Goal: Information Seeking & Learning: Learn about a topic

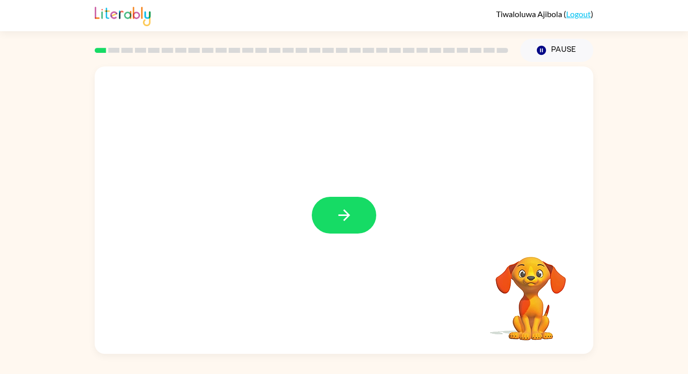
click at [345, 195] on div at bounding box center [344, 210] width 498 height 288
click at [345, 209] on icon "button" at bounding box center [344, 215] width 18 height 18
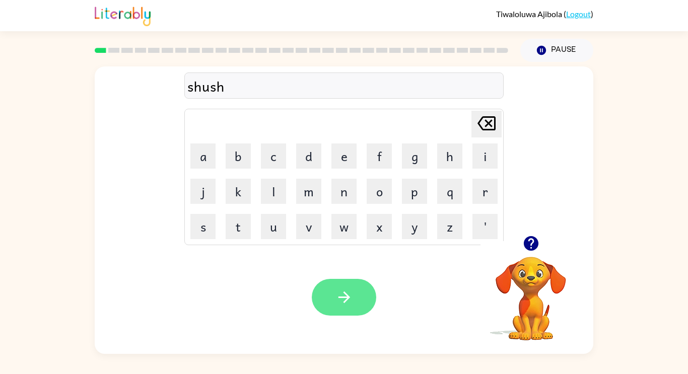
click at [328, 302] on button "button" at bounding box center [344, 297] width 64 height 37
click at [528, 242] on icon "button" at bounding box center [530, 243] width 15 height 15
click at [349, 297] on icon "button" at bounding box center [344, 298] width 12 height 12
click at [343, 294] on icon "button" at bounding box center [344, 298] width 18 height 18
click at [341, 300] on icon "button" at bounding box center [344, 298] width 18 height 18
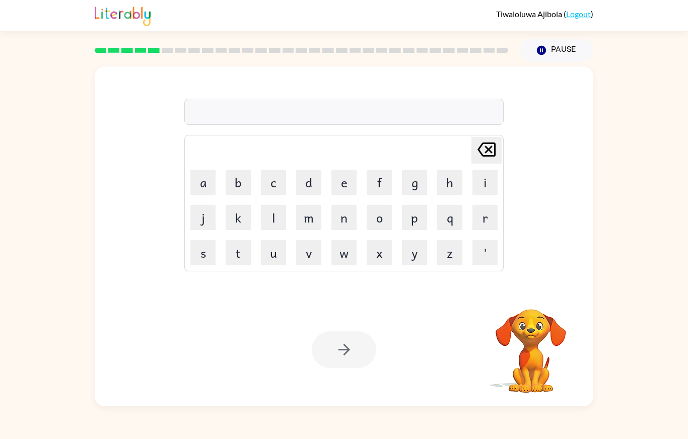
scroll to position [9, 0]
click at [411, 125] on div at bounding box center [343, 112] width 319 height 26
click at [407, 125] on div at bounding box center [343, 112] width 319 height 26
click at [387, 122] on div at bounding box center [343, 112] width 319 height 26
click at [368, 125] on div at bounding box center [343, 112] width 319 height 26
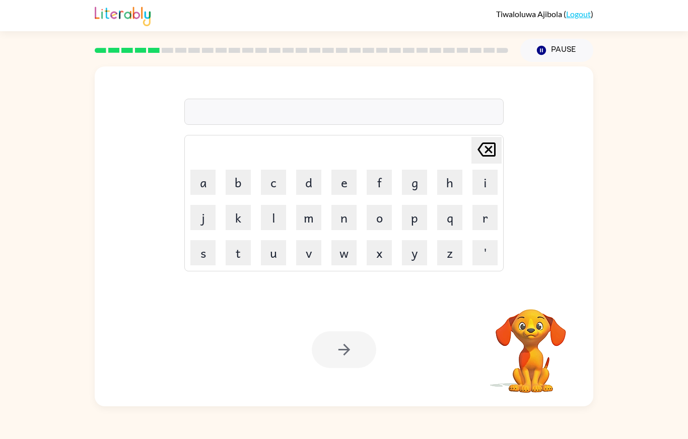
click at [370, 125] on div at bounding box center [343, 112] width 319 height 26
click at [386, 111] on div "[PERSON_NAME] last character input a b c d e f g h i j k l m n o p q r s t u v …" at bounding box center [343, 178] width 319 height 188
click at [382, 118] on div at bounding box center [343, 112] width 319 height 26
click at [395, 115] on div at bounding box center [343, 112] width 319 height 26
click at [400, 125] on div at bounding box center [343, 112] width 319 height 26
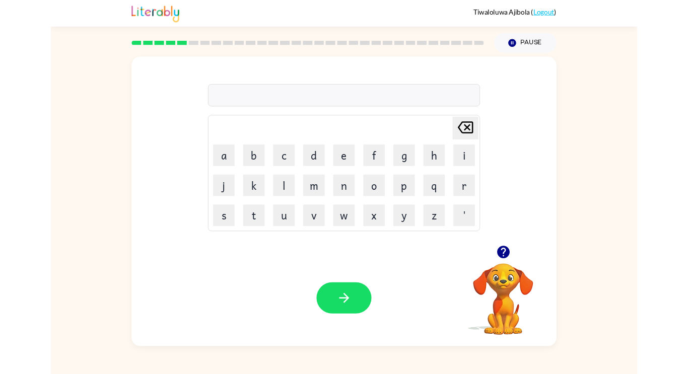
scroll to position [0, 0]
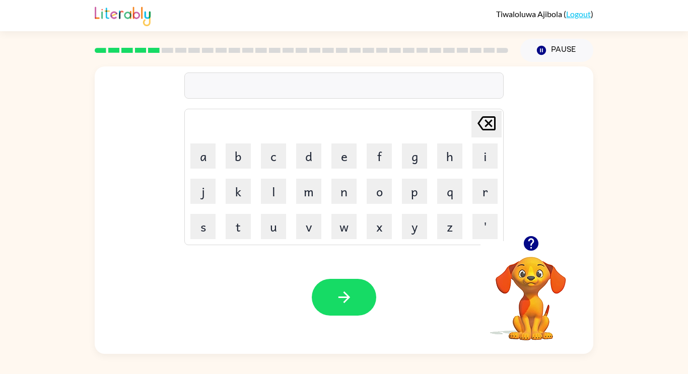
click at [253, 82] on div at bounding box center [343, 86] width 319 height 26
click at [250, 83] on div at bounding box center [343, 86] width 319 height 26
click at [214, 89] on div "duplcate" at bounding box center [343, 86] width 313 height 21
click at [246, 77] on div "duplcatei" at bounding box center [343, 86] width 313 height 21
click at [347, 279] on button "button" at bounding box center [344, 297] width 64 height 37
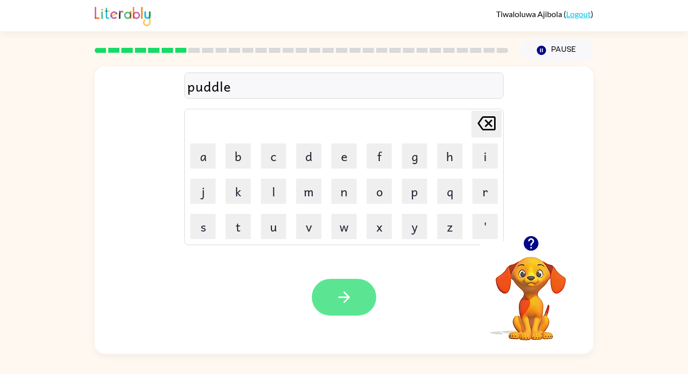
click at [324, 302] on button "button" at bounding box center [344, 297] width 64 height 37
click at [352, 285] on button "button" at bounding box center [344, 297] width 64 height 37
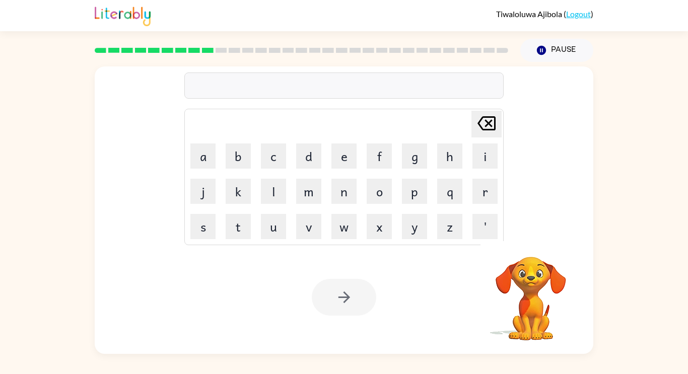
click at [281, 87] on div at bounding box center [343, 86] width 319 height 26
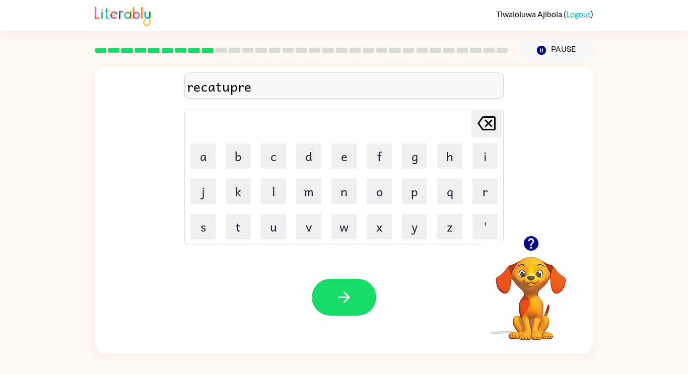
click at [273, 84] on div "recatupre" at bounding box center [343, 86] width 313 height 21
click at [220, 90] on div "recaapture" at bounding box center [343, 86] width 313 height 21
click at [337, 289] on icon "button" at bounding box center [344, 298] width 18 height 18
click at [355, 282] on button "button" at bounding box center [344, 297] width 64 height 37
click at [527, 240] on icon "button" at bounding box center [530, 243] width 15 height 15
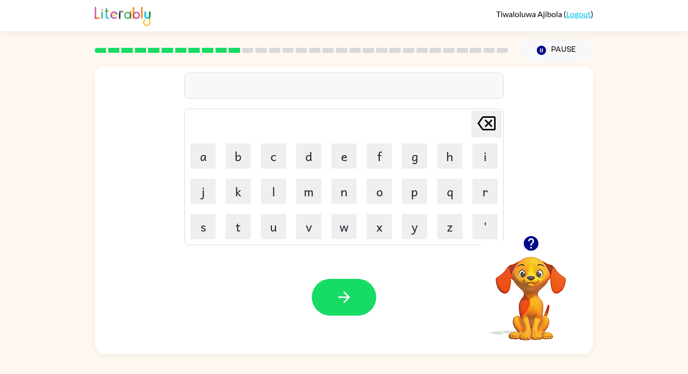
click at [533, 244] on icon "button" at bounding box center [530, 243] width 15 height 15
click at [374, 300] on button "button" at bounding box center [344, 297] width 64 height 37
click at [250, 80] on div "paymate" at bounding box center [343, 86] width 313 height 21
click at [250, 84] on div "paymate" at bounding box center [343, 86] width 313 height 21
click at [531, 236] on icon "button" at bounding box center [531, 244] width 18 height 18
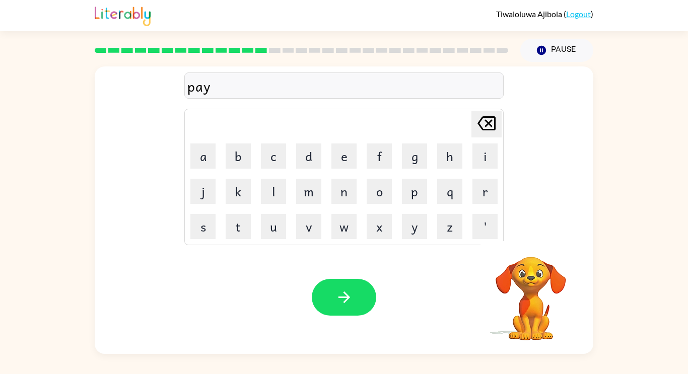
click at [531, 236] on div "pay [PERSON_NAME] last character input a b c d e f g h i j k l m n o p q r s t …" at bounding box center [344, 210] width 498 height 288
click at [354, 302] on button "button" at bounding box center [344, 297] width 64 height 37
click at [369, 282] on div at bounding box center [344, 297] width 64 height 37
click at [342, 289] on icon "button" at bounding box center [344, 298] width 18 height 18
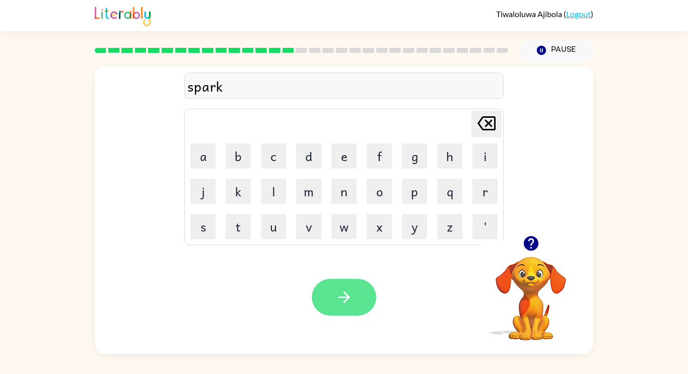
click at [349, 293] on icon "button" at bounding box center [344, 298] width 18 height 18
click at [353, 300] on button "button" at bounding box center [344, 297] width 64 height 37
click at [359, 299] on button "button" at bounding box center [344, 297] width 64 height 37
click at [357, 288] on button "button" at bounding box center [344, 297] width 64 height 37
click at [342, 290] on icon "button" at bounding box center [344, 298] width 18 height 18
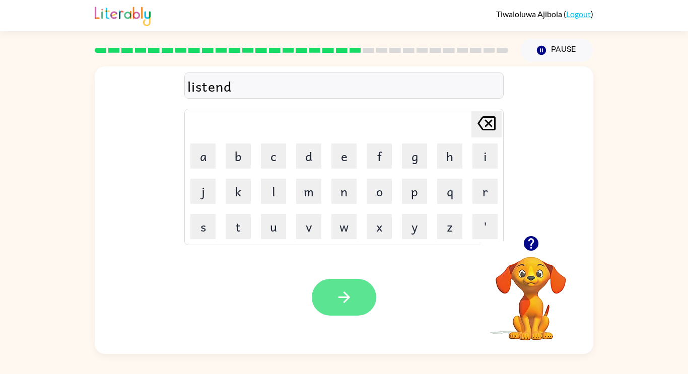
click at [332, 291] on button "button" at bounding box center [344, 297] width 64 height 37
click at [345, 310] on button "button" at bounding box center [344, 297] width 64 height 37
click at [352, 301] on icon "button" at bounding box center [344, 298] width 18 height 18
click at [525, 236] on icon "button" at bounding box center [531, 244] width 18 height 18
click at [365, 300] on button "button" at bounding box center [344, 297] width 64 height 37
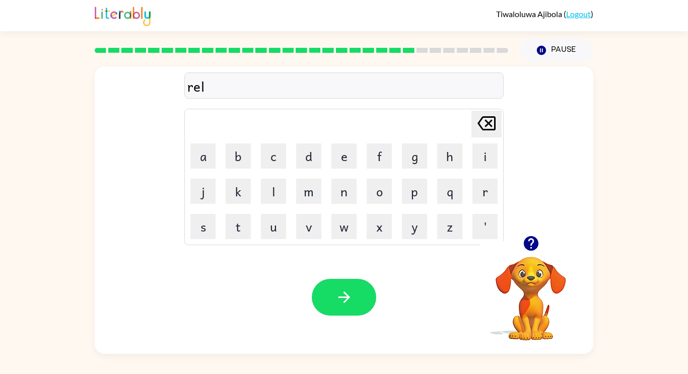
click at [525, 257] on video "Your browser must support playing .mp4 files to use Literably. Please try using…" at bounding box center [530, 291] width 101 height 101
click at [536, 244] on icon "button" at bounding box center [530, 243] width 15 height 15
click at [335, 306] on button "button" at bounding box center [344, 297] width 64 height 37
click at [350, 290] on icon "button" at bounding box center [344, 298] width 18 height 18
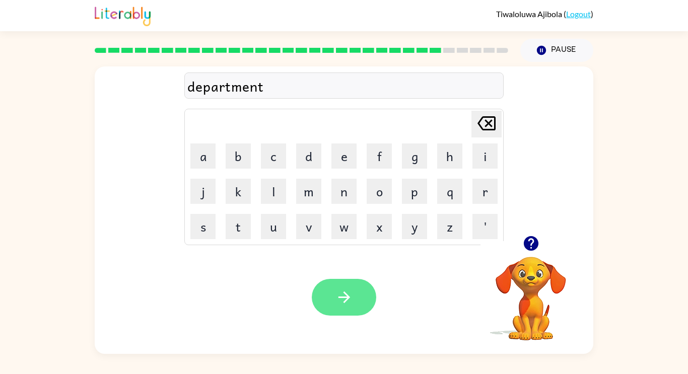
click at [339, 302] on icon "button" at bounding box center [344, 298] width 18 height 18
click at [336, 296] on icon "button" at bounding box center [344, 298] width 18 height 18
click at [334, 300] on button "button" at bounding box center [344, 297] width 64 height 37
click at [319, 289] on button "button" at bounding box center [344, 297] width 64 height 37
click at [345, 295] on icon "button" at bounding box center [344, 298] width 18 height 18
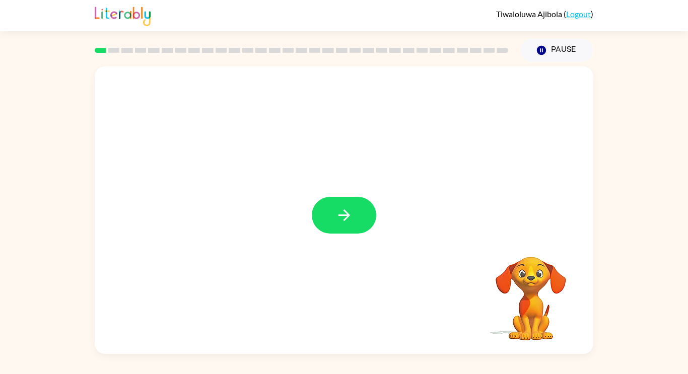
click at [354, 193] on div at bounding box center [344, 210] width 498 height 288
click at [353, 197] on button "button" at bounding box center [344, 215] width 64 height 37
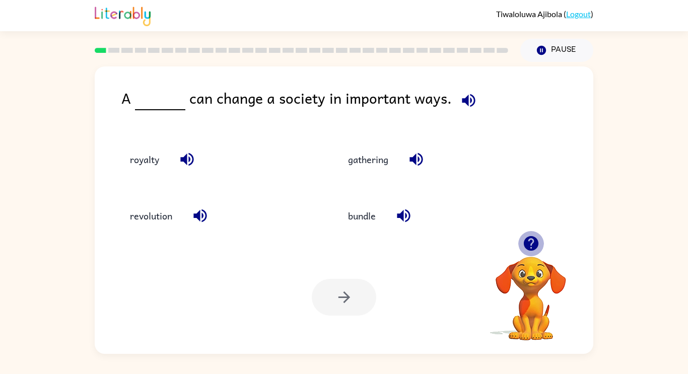
click at [526, 235] on icon "button" at bounding box center [531, 244] width 18 height 18
click at [199, 217] on icon "button" at bounding box center [199, 215] width 13 height 13
click at [202, 217] on icon "button" at bounding box center [199, 215] width 13 height 13
click at [468, 103] on icon "button" at bounding box center [468, 100] width 13 height 13
click at [198, 218] on icon "button" at bounding box center [199, 215] width 13 height 13
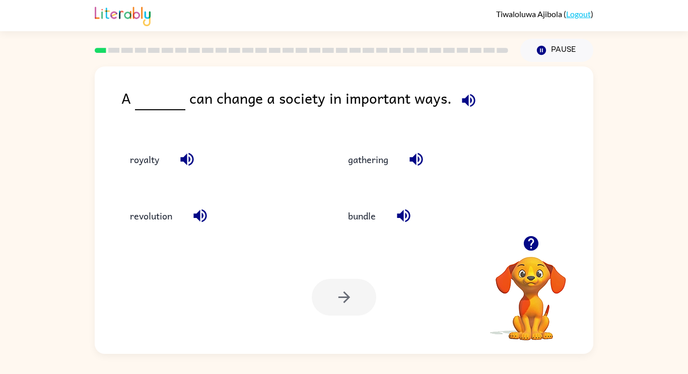
click at [470, 95] on icon "button" at bounding box center [469, 101] width 18 height 18
click at [144, 154] on button "royalty" at bounding box center [144, 159] width 49 height 27
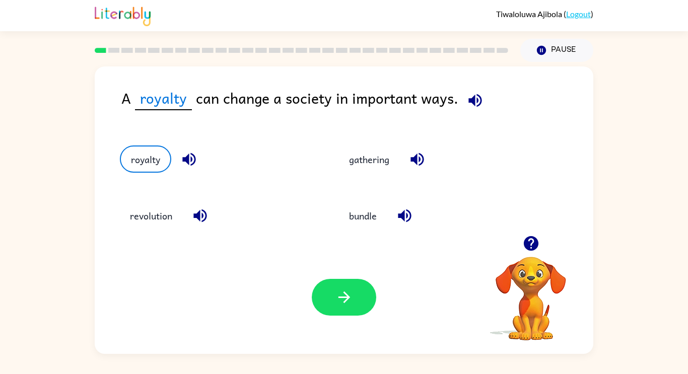
click at [180, 157] on button "button" at bounding box center [189, 160] width 26 height 26
click at [140, 159] on button "royalty" at bounding box center [144, 159] width 49 height 27
click at [141, 223] on button "revolution" at bounding box center [151, 215] width 62 height 27
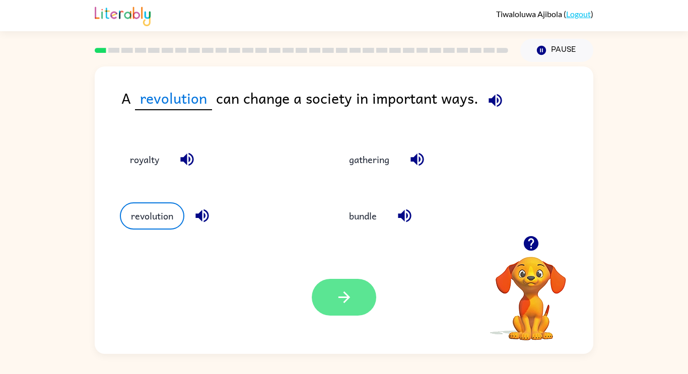
click at [340, 311] on button "button" at bounding box center [344, 297] width 64 height 37
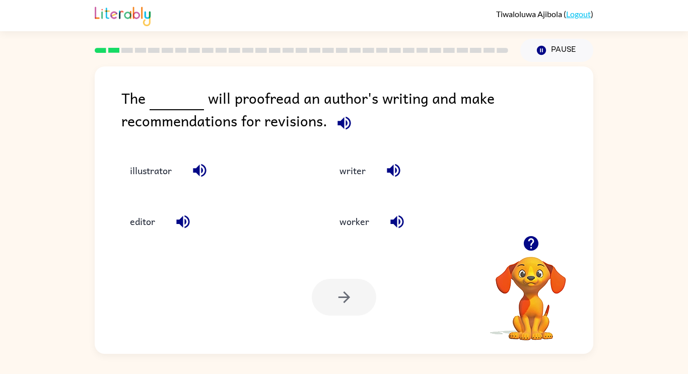
click at [336, 123] on icon "button" at bounding box center [344, 123] width 18 height 18
click at [147, 215] on button "editor" at bounding box center [142, 221] width 45 height 27
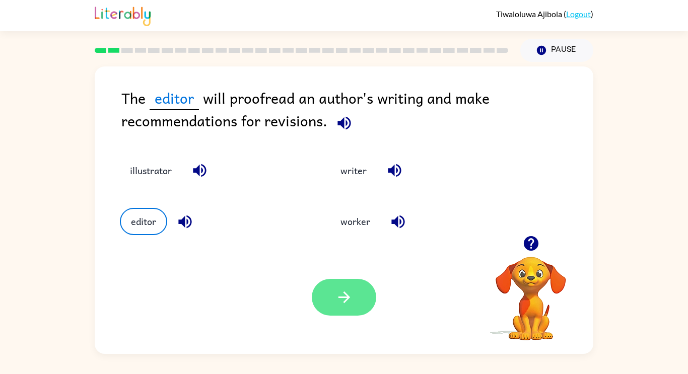
click at [328, 292] on button "button" at bounding box center [344, 297] width 64 height 37
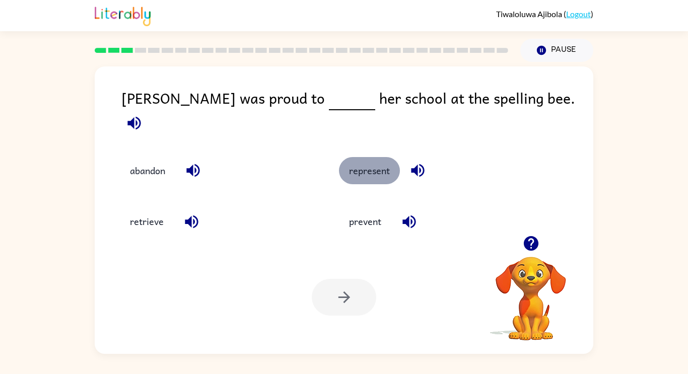
click at [376, 161] on button "represent" at bounding box center [369, 170] width 61 height 27
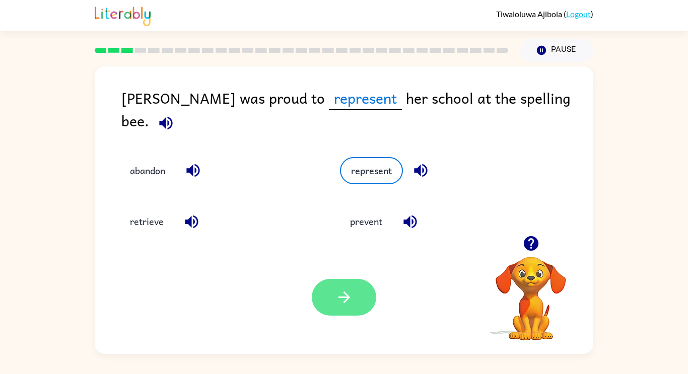
click at [337, 302] on icon "button" at bounding box center [344, 298] width 18 height 18
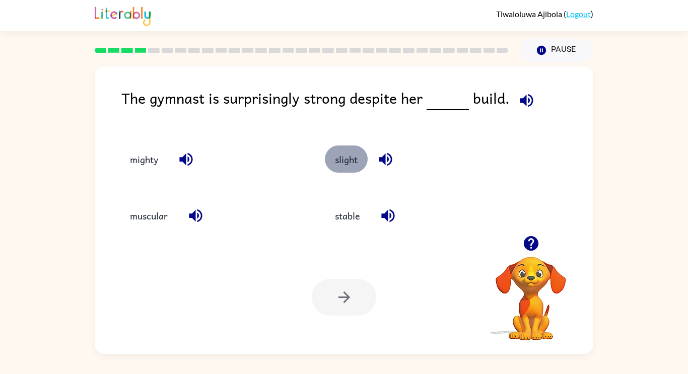
click at [338, 148] on button "slight" at bounding box center [346, 159] width 43 height 27
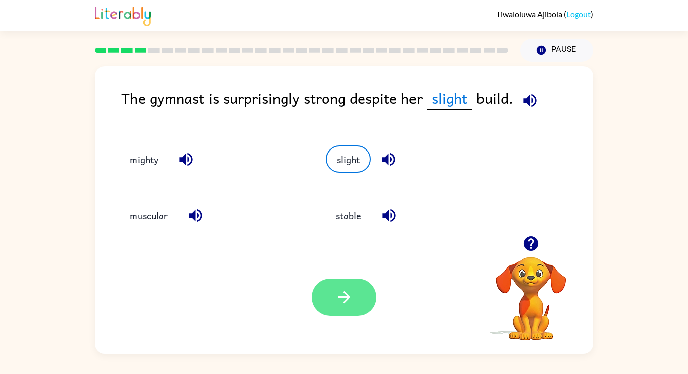
click at [333, 297] on button "button" at bounding box center [344, 297] width 64 height 37
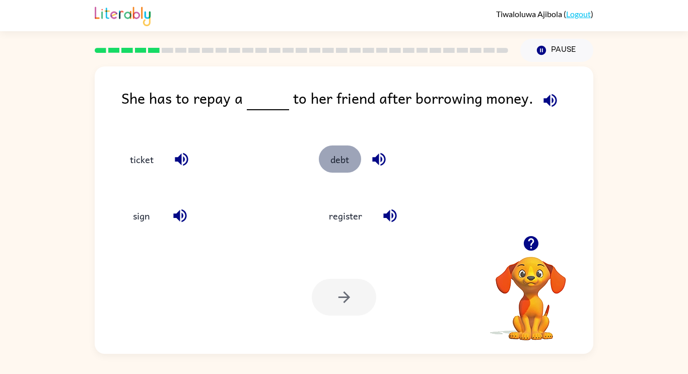
click at [355, 157] on button "debt" at bounding box center [340, 159] width 42 height 27
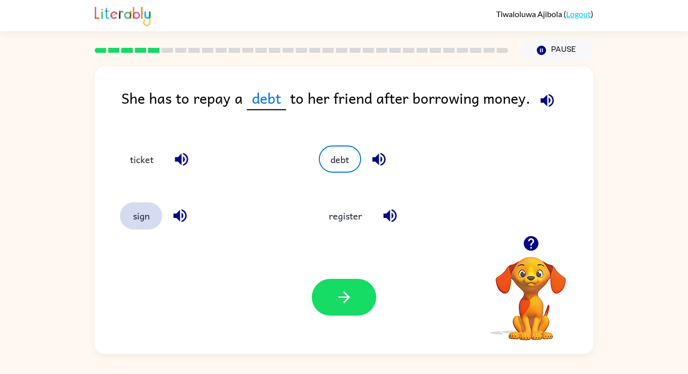
click at [127, 225] on button "sign" at bounding box center [141, 215] width 42 height 27
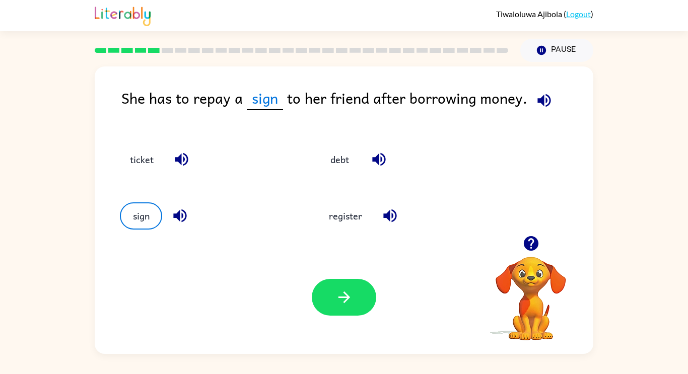
click at [174, 212] on icon "button" at bounding box center [180, 216] width 18 height 18
click at [178, 213] on icon "button" at bounding box center [179, 215] width 13 height 13
click at [196, 144] on div "ticket" at bounding box center [200, 154] width 199 height 56
click at [178, 163] on icon "button" at bounding box center [182, 160] width 18 height 18
click at [381, 157] on icon "button" at bounding box center [379, 160] width 18 height 18
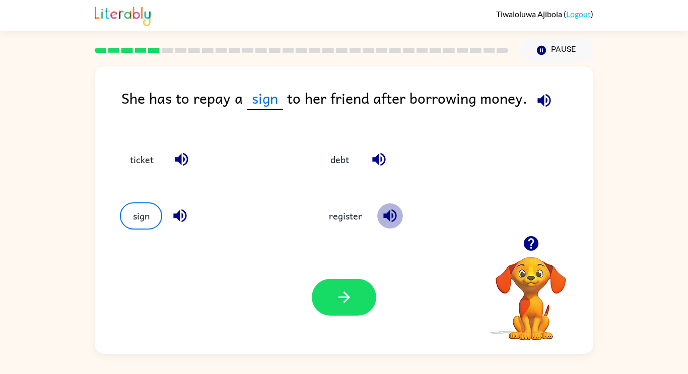
click at [387, 214] on icon "button" at bounding box center [389, 215] width 13 height 13
click at [350, 162] on button "debt" at bounding box center [340, 159] width 42 height 27
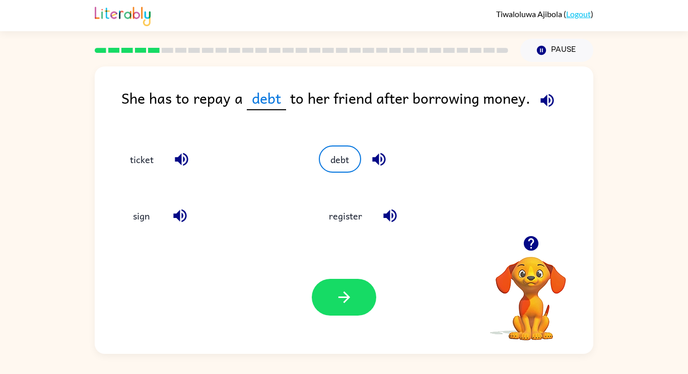
click at [350, 321] on div "Your browser must support playing .mp4 files to use Literably. Please try using…" at bounding box center [344, 297] width 498 height 113
click at [349, 296] on icon "button" at bounding box center [344, 298] width 18 height 18
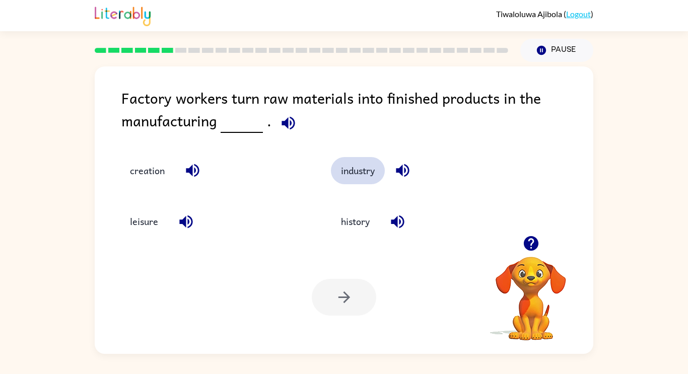
click at [356, 169] on button "industry" at bounding box center [358, 170] width 54 height 27
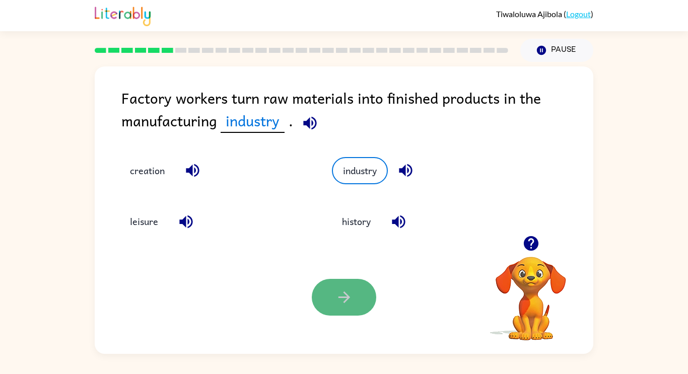
click at [353, 296] on button "button" at bounding box center [344, 297] width 64 height 37
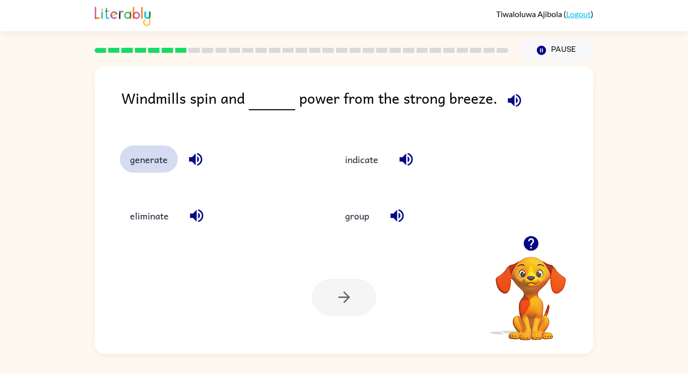
click at [155, 148] on button "generate" at bounding box center [149, 159] width 58 height 27
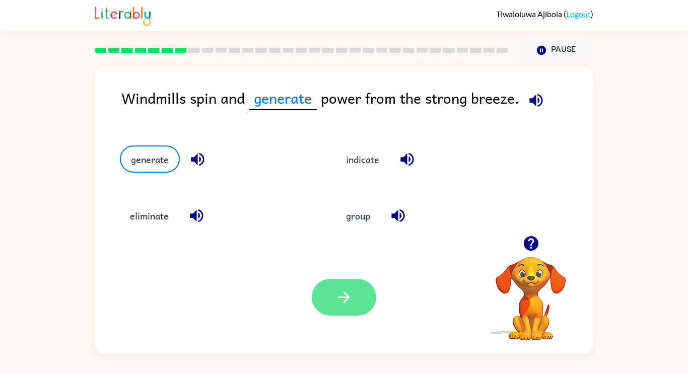
click at [332, 285] on button "button" at bounding box center [344, 297] width 64 height 37
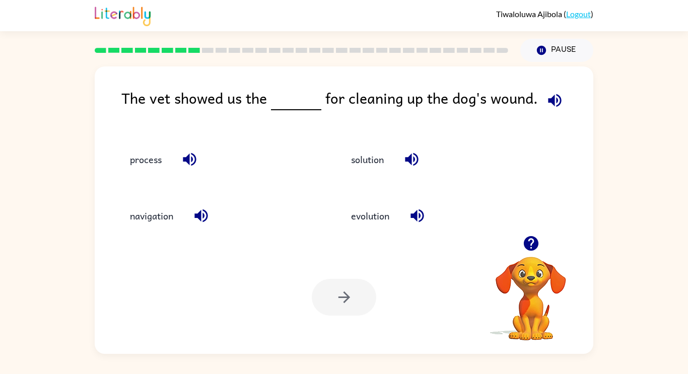
click at [411, 160] on icon "button" at bounding box center [411, 159] width 13 height 13
click at [192, 163] on icon "button" at bounding box center [190, 160] width 18 height 18
click at [362, 155] on button "solution" at bounding box center [367, 159] width 53 height 27
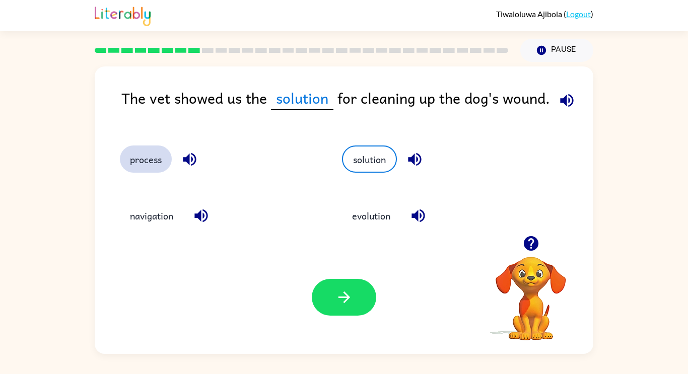
click at [134, 171] on button "process" at bounding box center [146, 159] width 52 height 27
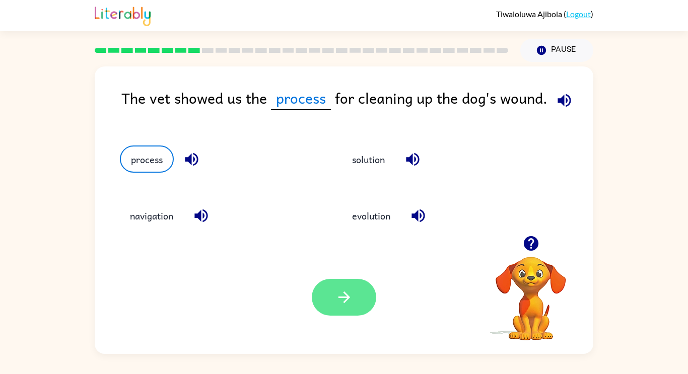
click at [330, 289] on button "button" at bounding box center [344, 297] width 64 height 37
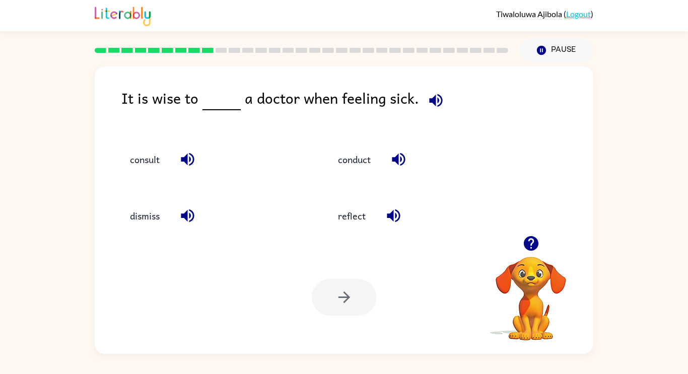
click at [202, 158] on div "consult" at bounding box center [212, 159] width 185 height 27
click at [186, 154] on icon "button" at bounding box center [188, 160] width 18 height 18
click at [148, 158] on button "consult" at bounding box center [145, 159] width 50 height 27
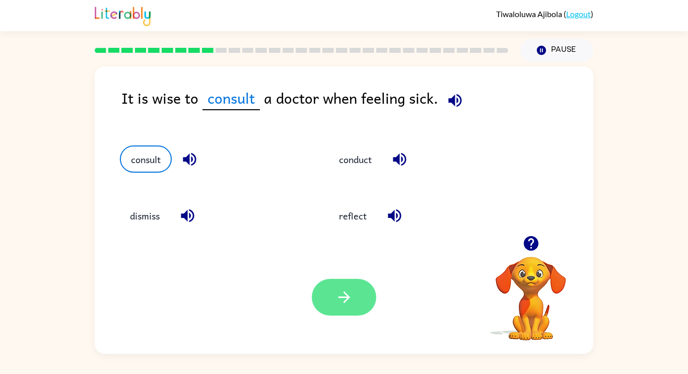
click at [340, 311] on button "button" at bounding box center [344, 297] width 64 height 37
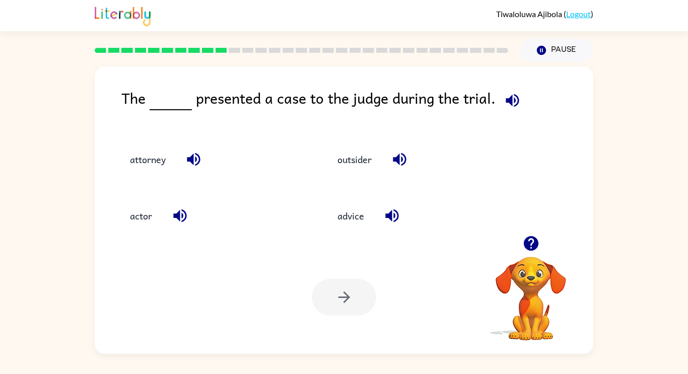
click at [509, 102] on icon "button" at bounding box center [513, 101] width 18 height 18
click at [176, 153] on div "attorney" at bounding box center [212, 159] width 184 height 27
click at [151, 163] on button "attorney" at bounding box center [148, 159] width 56 height 27
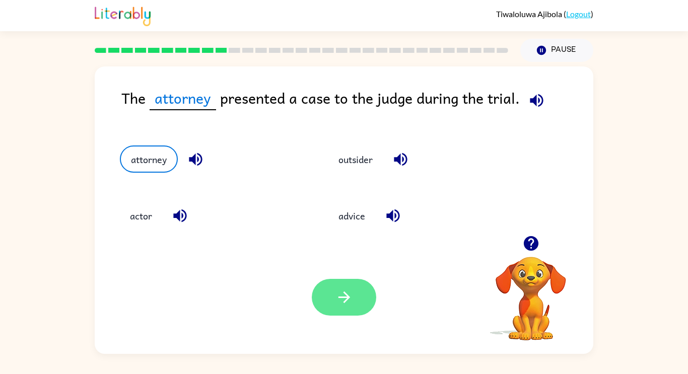
click at [334, 298] on button "button" at bounding box center [344, 297] width 64 height 37
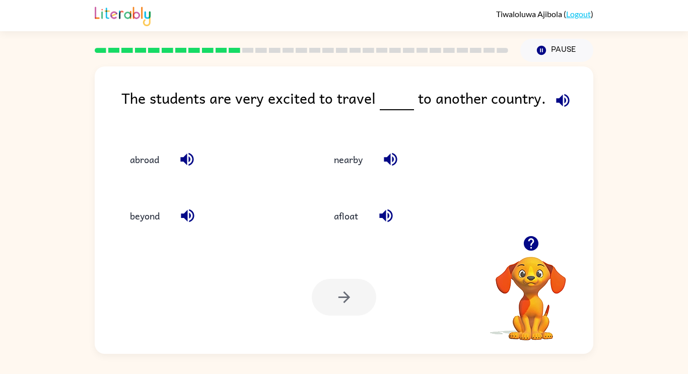
click at [184, 162] on icon "button" at bounding box center [186, 159] width 13 height 13
click at [124, 159] on button "abroad" at bounding box center [144, 159] width 49 height 27
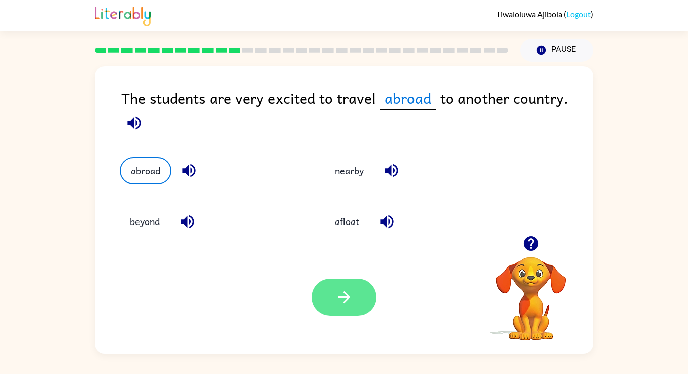
click at [333, 294] on button "button" at bounding box center [344, 297] width 64 height 37
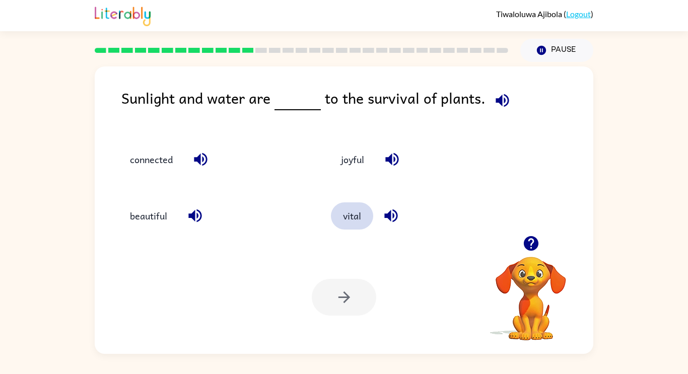
click at [345, 224] on button "vital" at bounding box center [352, 215] width 42 height 27
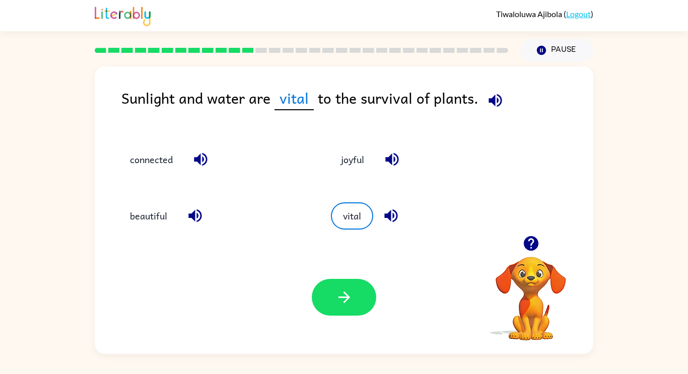
click at [395, 208] on icon "button" at bounding box center [391, 216] width 18 height 18
click at [330, 316] on div "Your browser must support playing .mp4 files to use Literably. Please try using…" at bounding box center [344, 297] width 498 height 113
click at [360, 287] on button "button" at bounding box center [344, 297] width 64 height 37
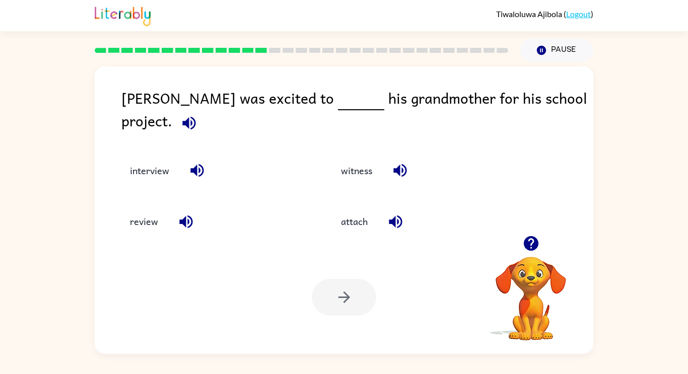
click at [195, 116] on icon "button" at bounding box center [188, 122] width 13 height 13
click at [204, 162] on icon "button" at bounding box center [197, 171] width 18 height 18
click at [185, 221] on icon "button" at bounding box center [186, 222] width 18 height 18
click at [140, 157] on button "interview" at bounding box center [149, 170] width 59 height 27
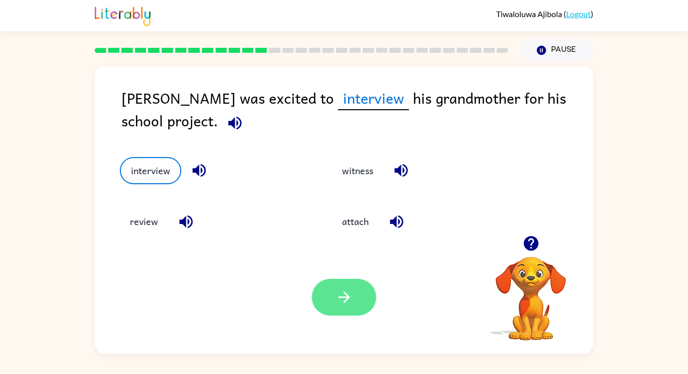
click at [336, 298] on icon "button" at bounding box center [344, 298] width 18 height 18
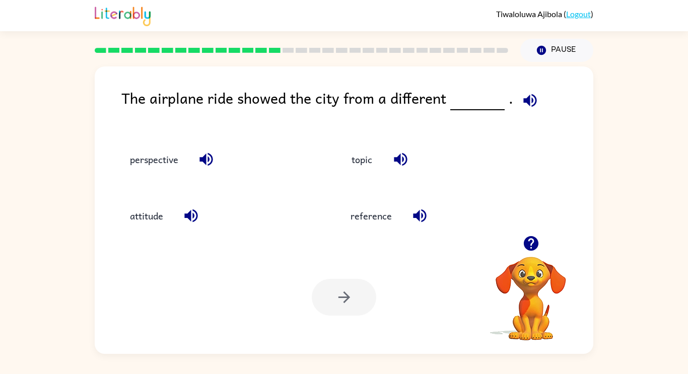
click at [174, 209] on div "attitude" at bounding box center [218, 215] width 197 height 27
click at [183, 210] on icon "button" at bounding box center [191, 216] width 18 height 18
click at [208, 165] on icon "button" at bounding box center [205, 159] width 13 height 13
click at [160, 162] on button "perspective" at bounding box center [154, 159] width 68 height 27
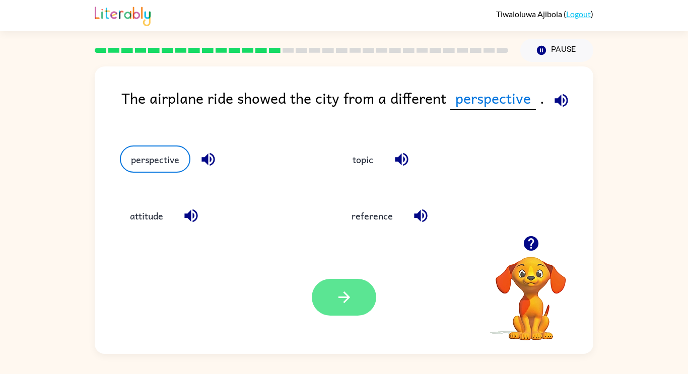
click at [342, 303] on icon "button" at bounding box center [344, 298] width 18 height 18
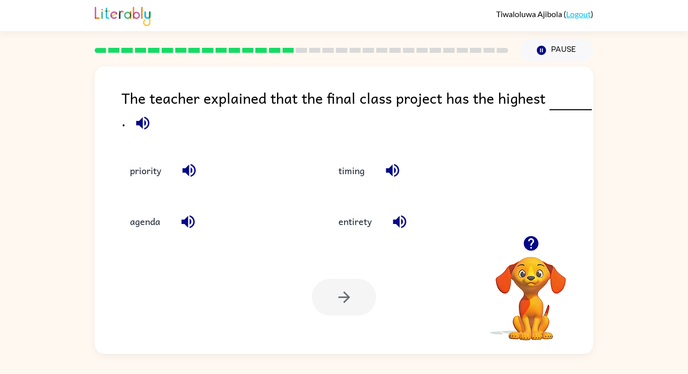
click at [196, 183] on div "priority" at bounding box center [212, 170] width 185 height 27
click at [192, 179] on icon "button" at bounding box center [189, 171] width 18 height 18
click at [404, 227] on icon "button" at bounding box center [399, 221] width 13 height 13
click at [155, 176] on button "priority" at bounding box center [145, 170] width 51 height 27
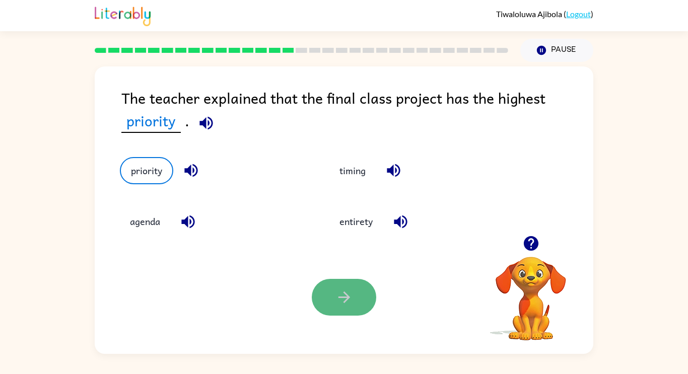
click at [352, 294] on icon "button" at bounding box center [344, 298] width 18 height 18
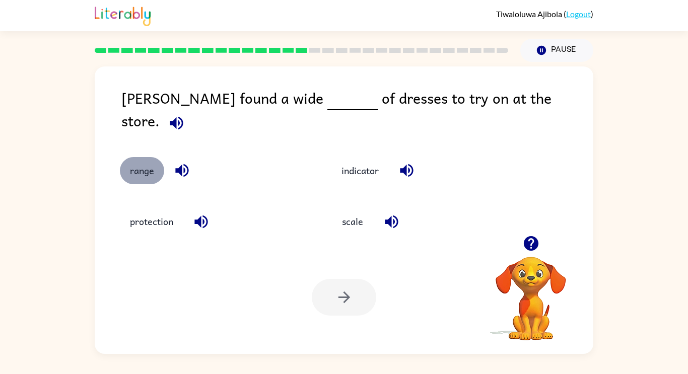
click at [155, 163] on button "range" at bounding box center [142, 170] width 44 height 27
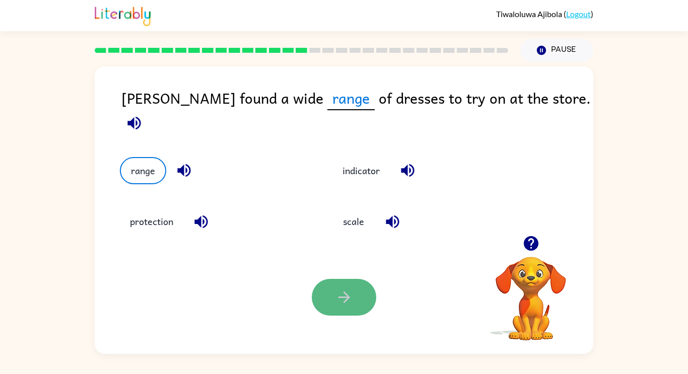
click at [370, 293] on button "button" at bounding box center [344, 297] width 64 height 37
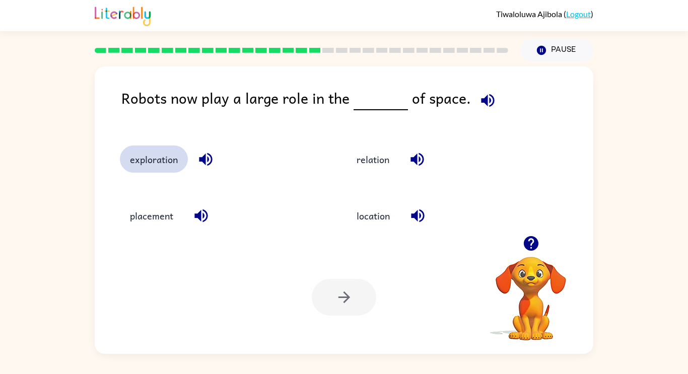
click at [145, 168] on button "exploration" at bounding box center [154, 159] width 68 height 27
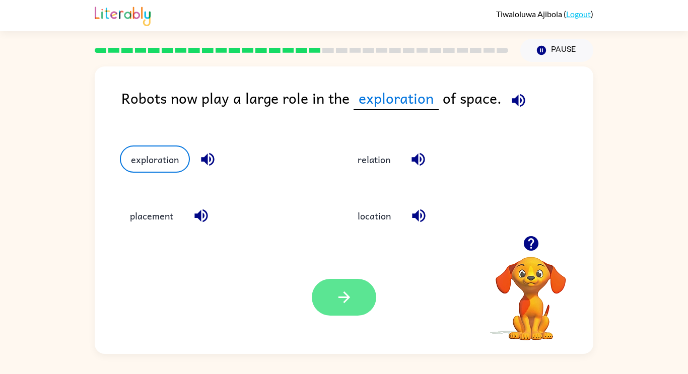
click at [344, 313] on button "button" at bounding box center [344, 297] width 64 height 37
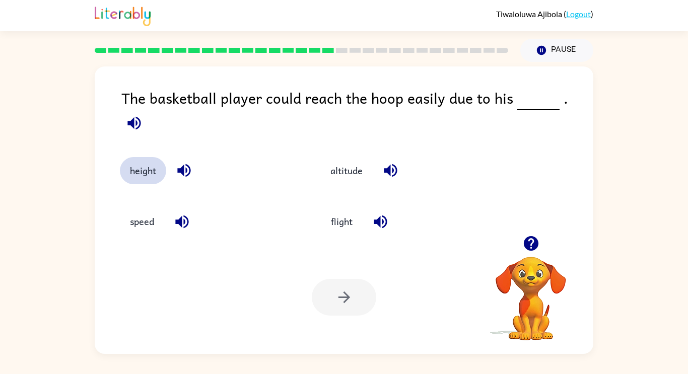
click at [142, 170] on button "height" at bounding box center [143, 170] width 46 height 27
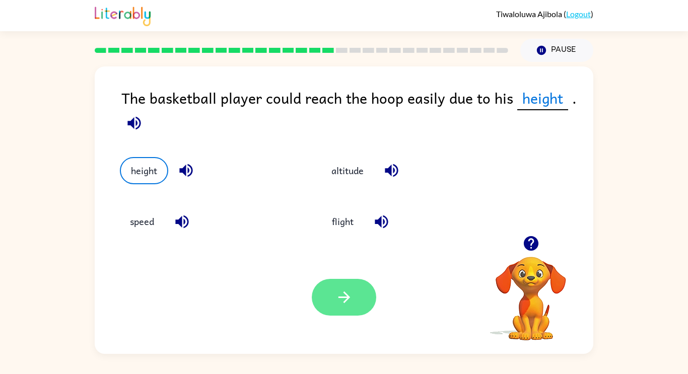
click at [344, 303] on icon "button" at bounding box center [344, 298] width 18 height 18
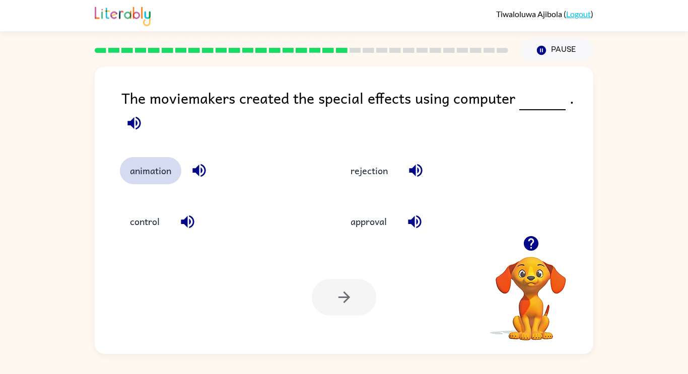
click at [152, 183] on button "animation" at bounding box center [150, 170] width 61 height 27
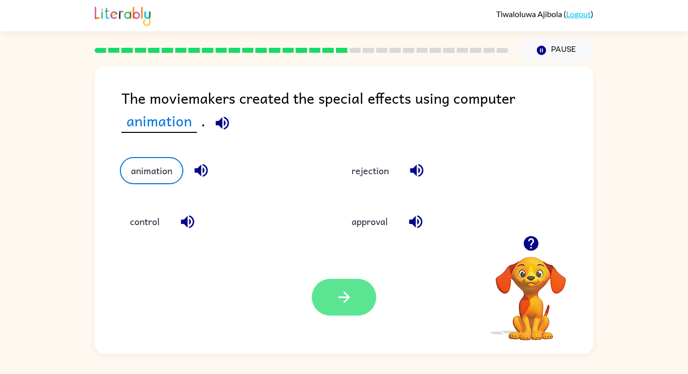
click at [359, 311] on button "button" at bounding box center [344, 297] width 64 height 37
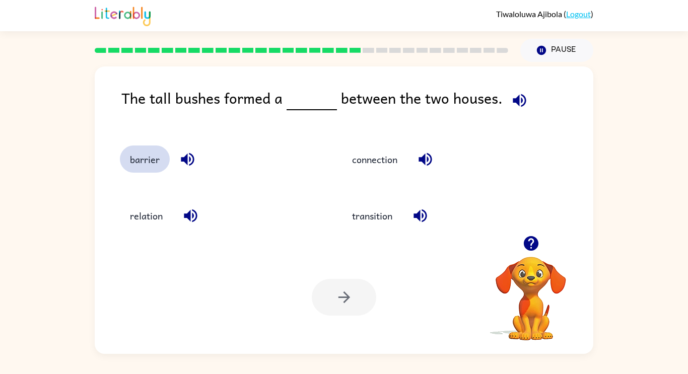
click at [136, 160] on button "barrier" at bounding box center [145, 159] width 50 height 27
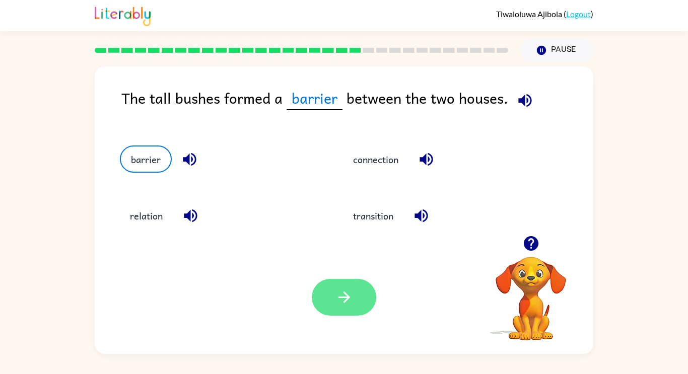
click at [359, 303] on button "button" at bounding box center [344, 297] width 64 height 37
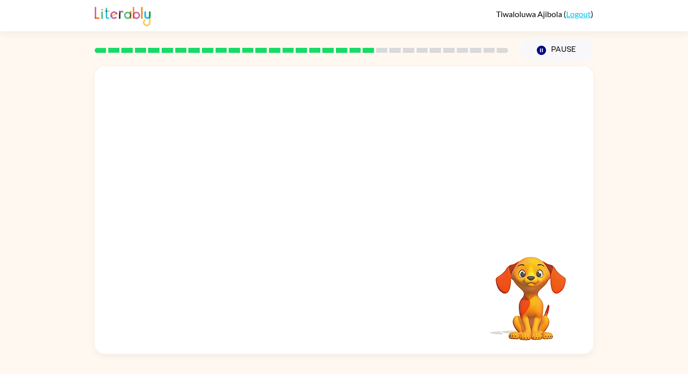
click at [258, 200] on video "Your browser must support playing .mp4 files to use Literably. Please try using…" at bounding box center [344, 150] width 498 height 169
click at [257, 201] on video "Your browser must support playing .mp4 files to use Literably. Please try using…" at bounding box center [344, 150] width 498 height 169
click at [255, 201] on video "Your browser must support playing .mp4 files to use Literably. Please try using…" at bounding box center [344, 150] width 498 height 169
click at [251, 204] on video "Your browser must support playing .mp4 files to use Literably. Please try using…" at bounding box center [344, 150] width 498 height 169
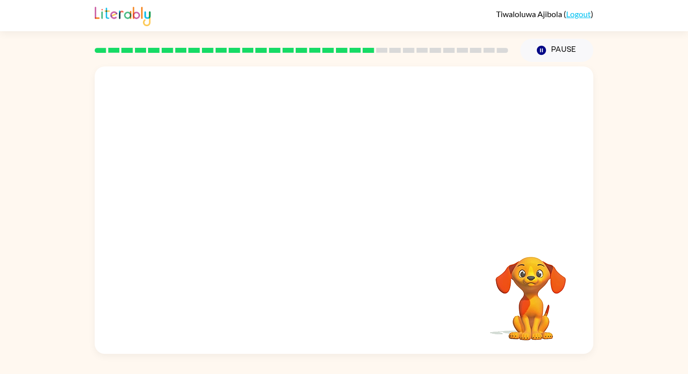
click at [251, 204] on video "Your browser must support playing .mp4 files to use Literably. Please try using…" at bounding box center [344, 150] width 498 height 169
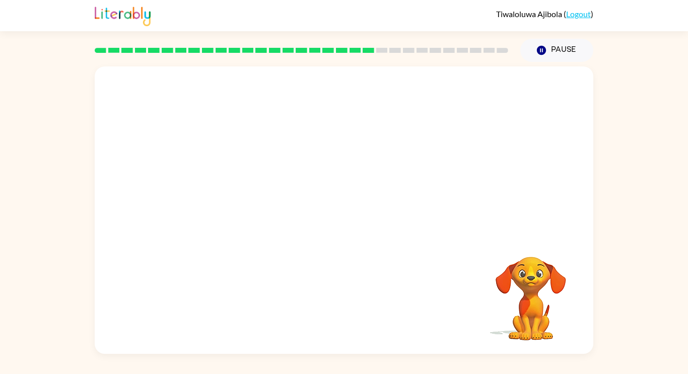
click at [251, 204] on video "Your browser must support playing .mp4 files to use Literably. Please try using…" at bounding box center [344, 150] width 498 height 169
click at [252, 206] on video "Your browser must support playing .mp4 files to use Literably. Please try using…" at bounding box center [344, 150] width 498 height 169
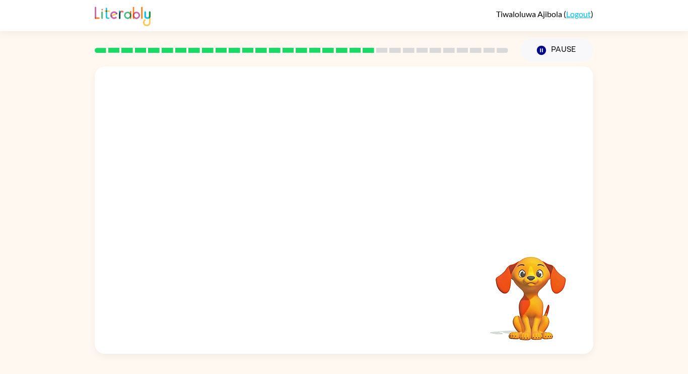
click at [252, 206] on video "Your browser must support playing .mp4 files to use Literably. Please try using…" at bounding box center [344, 150] width 498 height 169
click at [248, 203] on video "Your browser must support playing .mp4 files to use Literably. Please try using…" at bounding box center [344, 150] width 498 height 169
click at [255, 208] on video "Your browser must support playing .mp4 files to use Literably. Please try using…" at bounding box center [344, 150] width 498 height 169
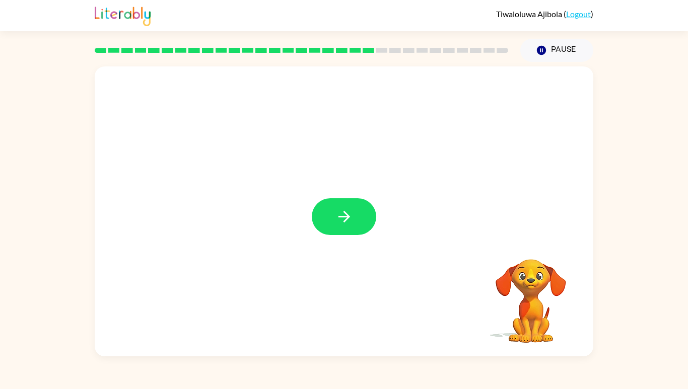
click at [350, 226] on icon "button" at bounding box center [344, 217] width 18 height 18
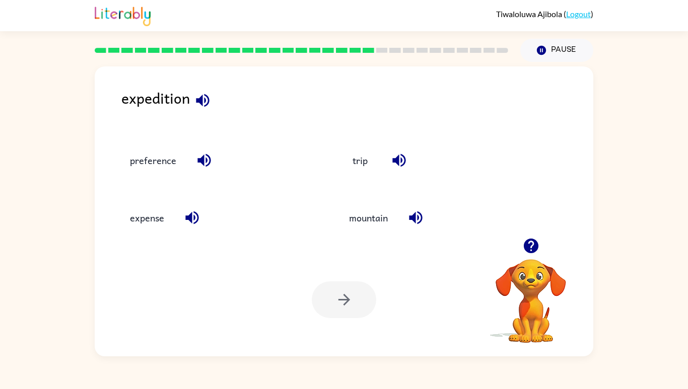
click at [210, 105] on icon "button" at bounding box center [203, 101] width 18 height 18
click at [367, 174] on button "trip" at bounding box center [360, 160] width 42 height 27
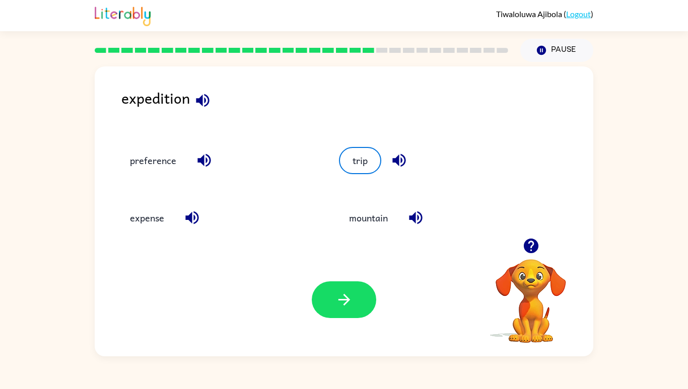
click at [340, 309] on icon "button" at bounding box center [344, 300] width 18 height 18
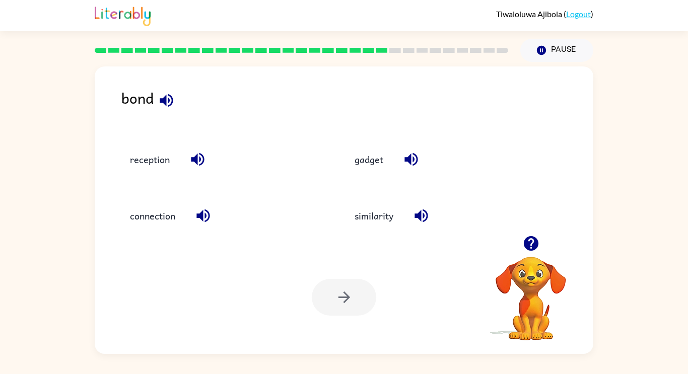
click at [158, 174] on div "reception" at bounding box center [213, 154] width 225 height 56
click at [152, 207] on button "connection" at bounding box center [152, 215] width 65 height 27
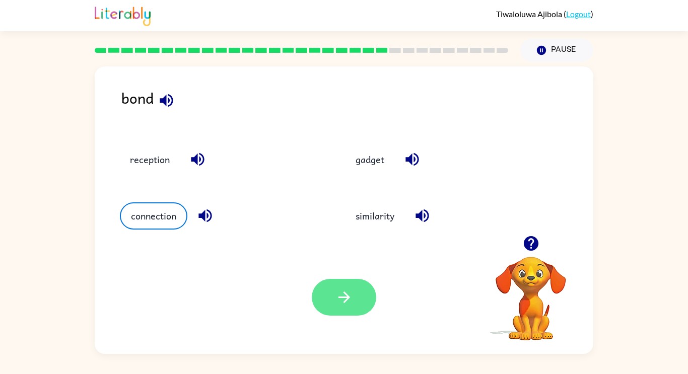
click at [344, 289] on icon "button" at bounding box center [344, 298] width 18 height 18
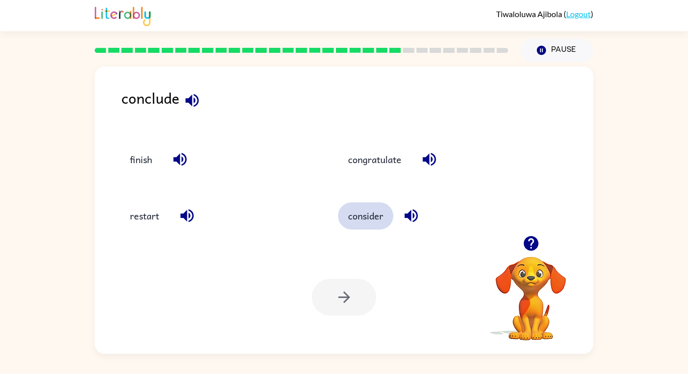
click at [379, 215] on button "consider" at bounding box center [365, 215] width 55 height 27
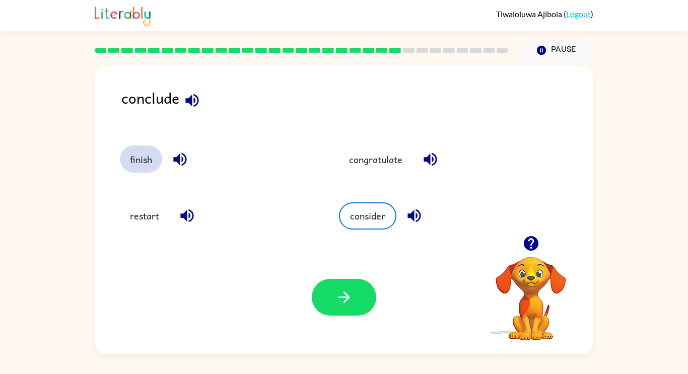
click at [138, 167] on button "finish" at bounding box center [141, 159] width 42 height 27
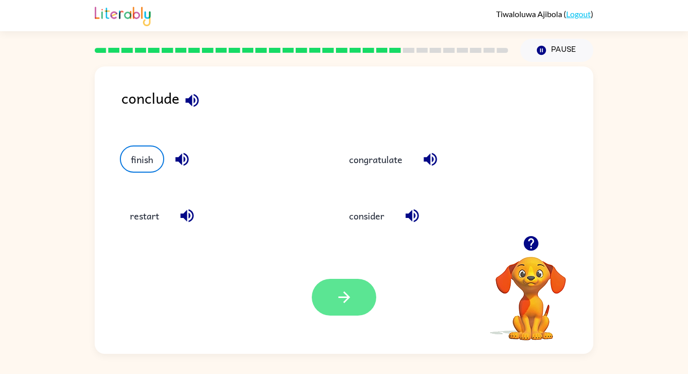
click at [359, 301] on button "button" at bounding box center [344, 297] width 64 height 37
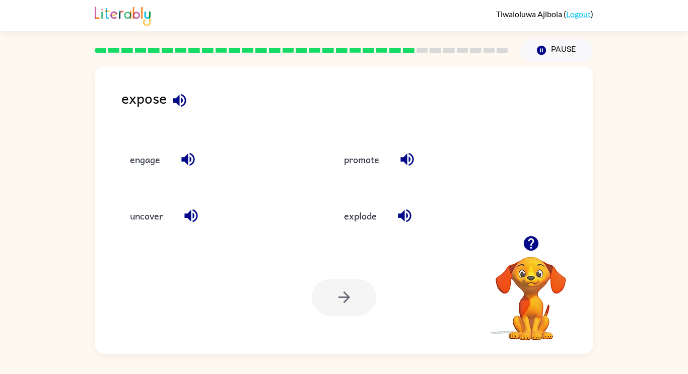
click at [334, 302] on div at bounding box center [344, 297] width 64 height 37
click at [144, 209] on button "uncover" at bounding box center [146, 215] width 53 height 27
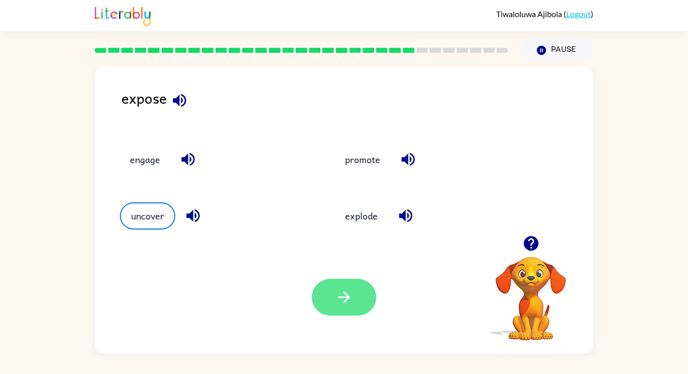
click at [335, 305] on icon "button" at bounding box center [344, 298] width 18 height 18
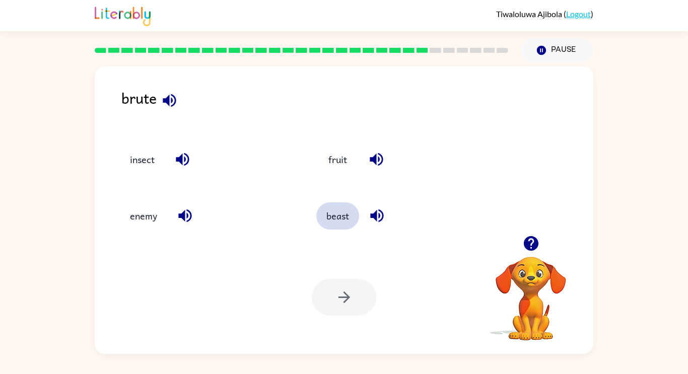
click at [336, 222] on button "beast" at bounding box center [337, 215] width 43 height 27
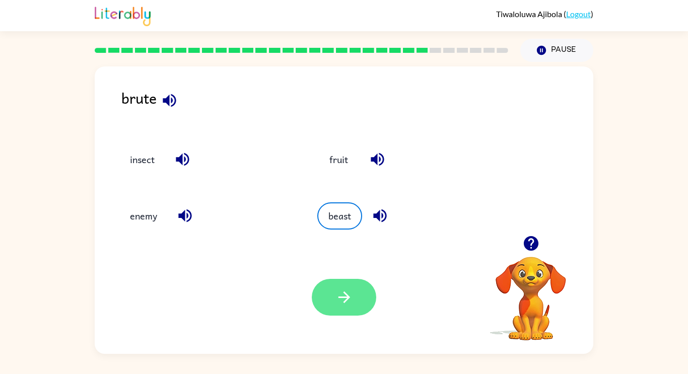
click at [348, 299] on icon "button" at bounding box center [344, 298] width 12 height 12
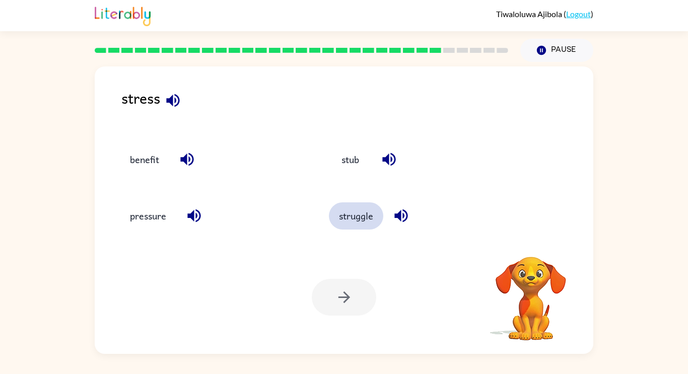
click at [336, 217] on button "struggle" at bounding box center [356, 215] width 54 height 27
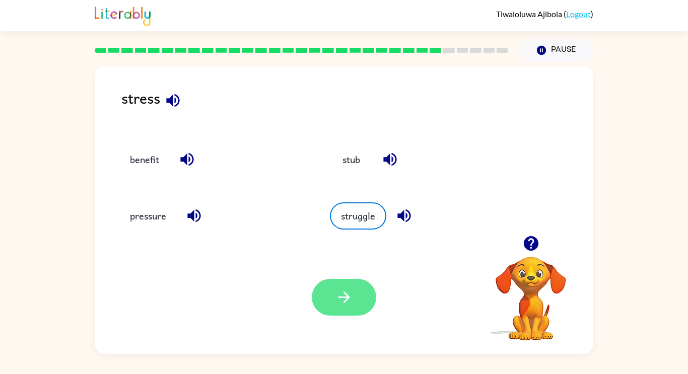
click at [342, 296] on icon "button" at bounding box center [344, 298] width 18 height 18
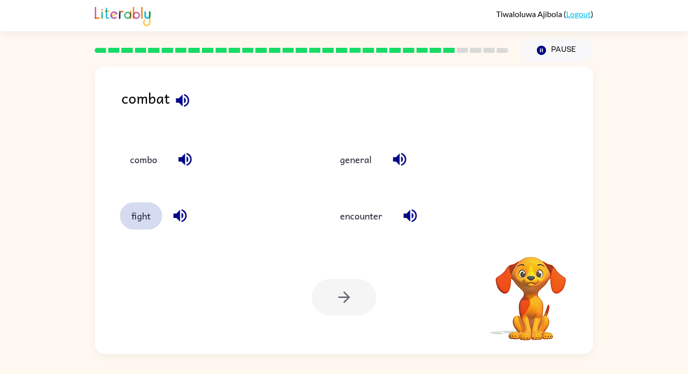
click at [148, 225] on button "fight" at bounding box center [141, 215] width 42 height 27
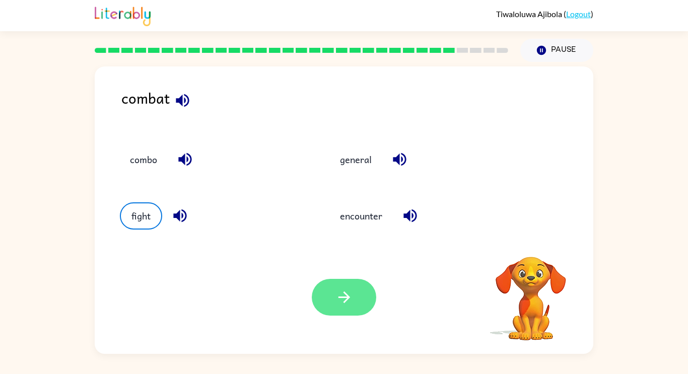
click at [340, 299] on icon "button" at bounding box center [344, 298] width 18 height 18
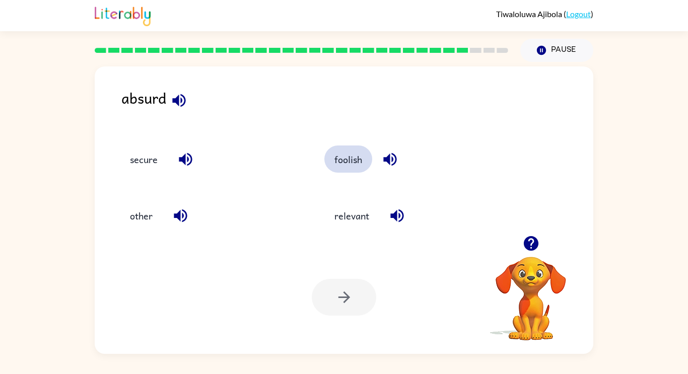
click at [353, 170] on button "foolish" at bounding box center [348, 159] width 48 height 27
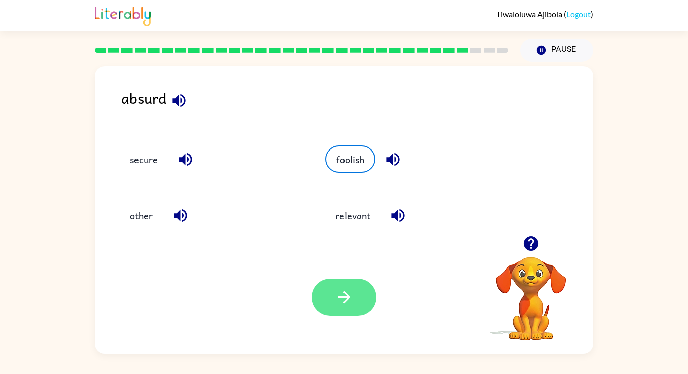
click at [342, 308] on button "button" at bounding box center [344, 297] width 64 height 37
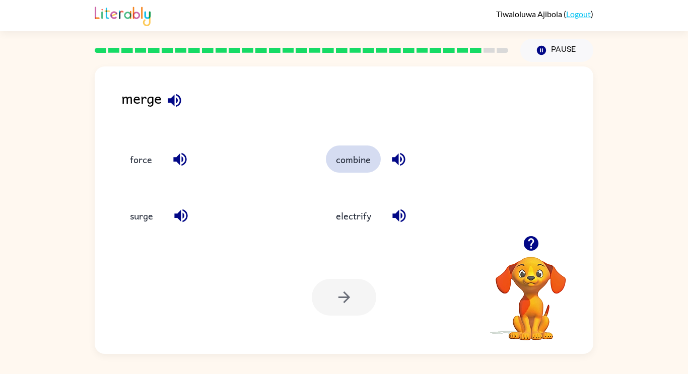
click at [366, 168] on button "combine" at bounding box center [353, 159] width 55 height 27
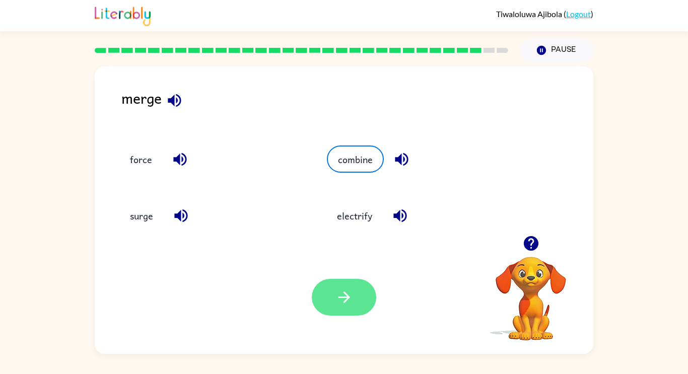
click at [349, 292] on icon "button" at bounding box center [344, 298] width 18 height 18
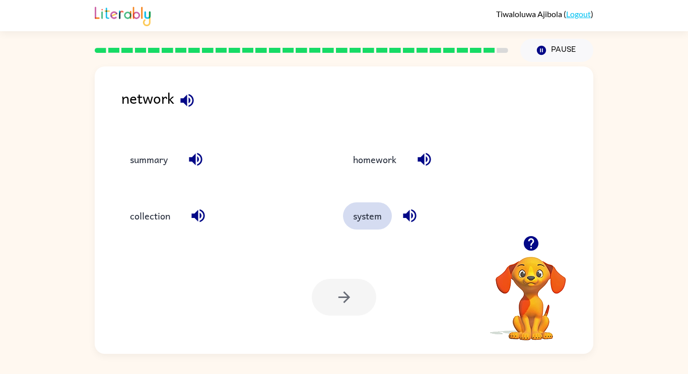
click at [364, 229] on button "system" at bounding box center [367, 215] width 49 height 27
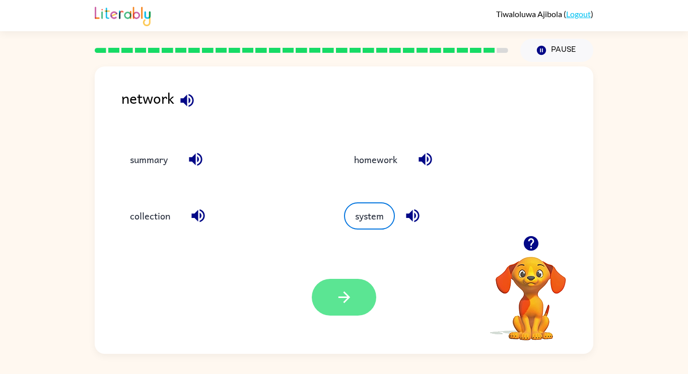
click at [348, 303] on icon "button" at bounding box center [344, 298] width 18 height 18
